Goal: Feedback & Contribution: Leave review/rating

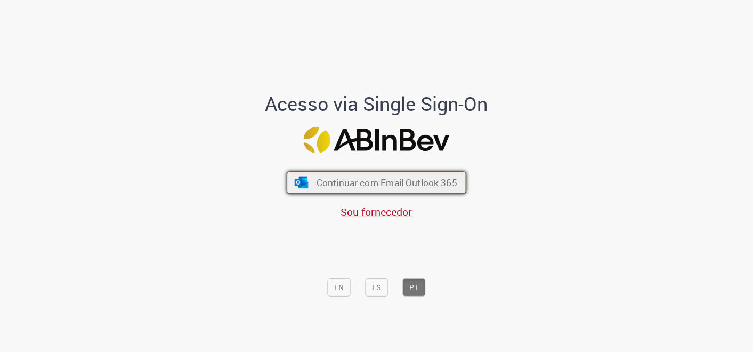
click at [399, 178] on span "Continuar com Email Outlook 365" at bounding box center [387, 182] width 141 height 12
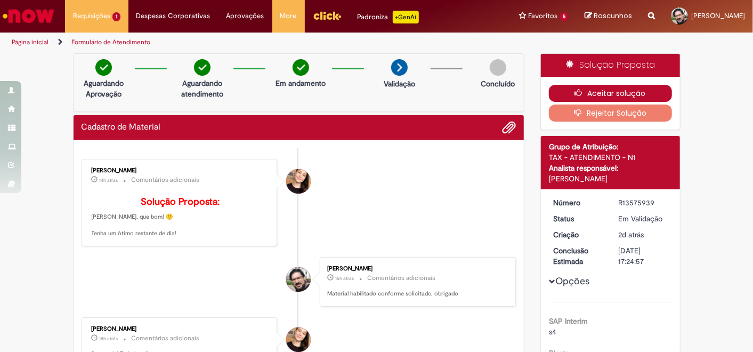
click at [626, 88] on button "Aceitar solução" at bounding box center [610, 93] width 123 height 17
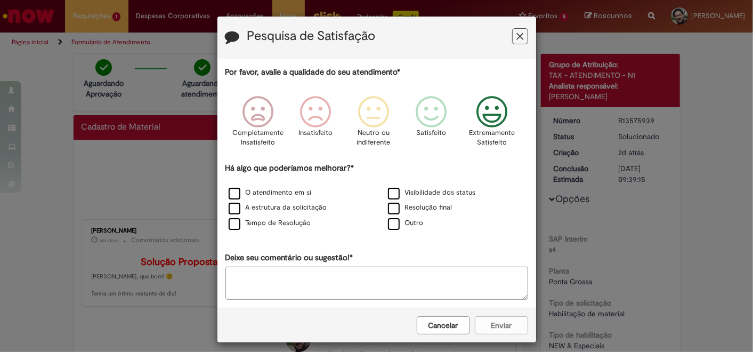
click at [483, 115] on icon "Feedback" at bounding box center [492, 112] width 40 height 32
click at [390, 228] on label "Outro" at bounding box center [406, 223] width 36 height 10
click at [388, 209] on label "Resolução final" at bounding box center [420, 208] width 64 height 10
click at [390, 193] on label "Visibilidade dos status" at bounding box center [432, 193] width 88 height 10
click at [236, 220] on label "Tempo de Resolução" at bounding box center [270, 223] width 83 height 10
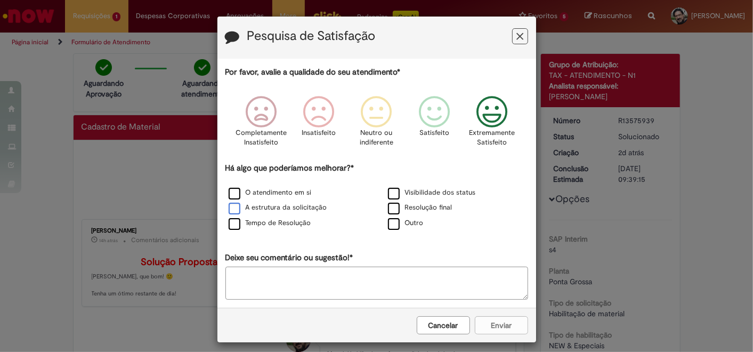
click at [230, 211] on label "A estrutura da solicitação" at bounding box center [278, 208] width 99 height 10
click at [231, 190] on label "O atendimento em si" at bounding box center [270, 193] width 83 height 10
drag, startPoint x: 278, startPoint y: 280, endPoint x: 276, endPoint y: 271, distance: 9.3
click at [278, 279] on textarea "Deixe seu comentário ou sugestão!*" at bounding box center [376, 282] width 303 height 33
type textarea "**********"
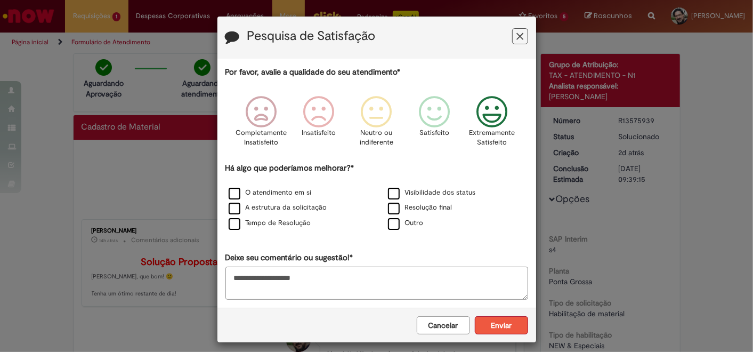
click at [485, 327] on button "Enviar" at bounding box center [501, 325] width 53 height 18
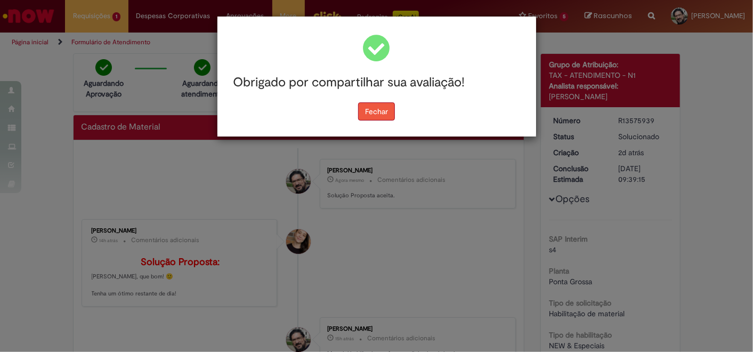
click at [369, 107] on button "Fechar" at bounding box center [376, 111] width 37 height 18
